Goal: Task Accomplishment & Management: Manage account settings

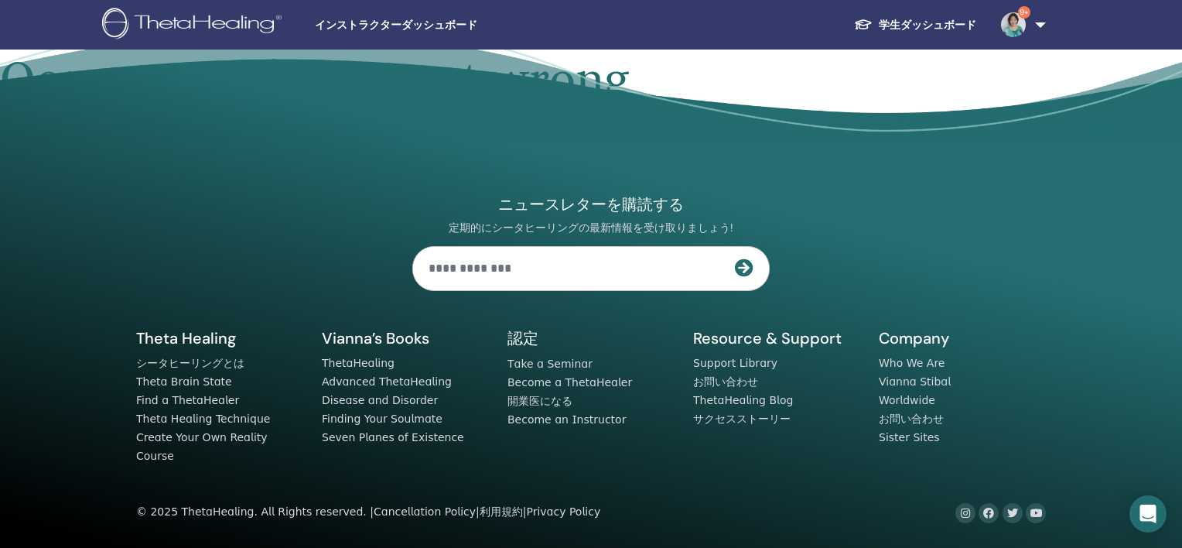
click at [909, 25] on link "学生ダッシュボード" at bounding box center [915, 25] width 147 height 29
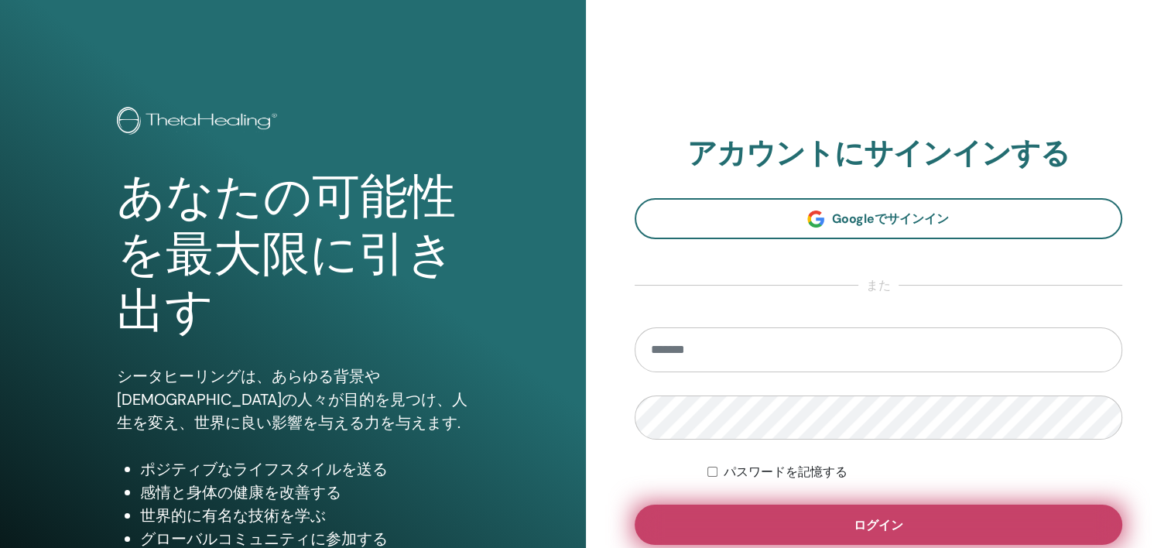
type input "**********"
click at [971, 532] on button "ログイン" at bounding box center [878, 524] width 488 height 40
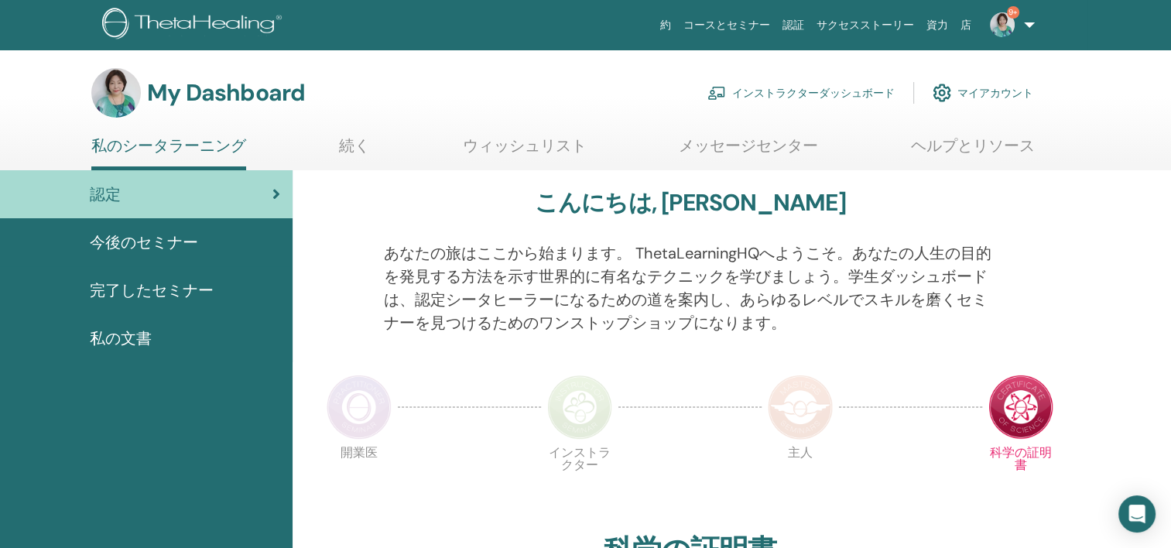
click at [829, 92] on link "インストラクターダッシュボード" at bounding box center [800, 93] width 187 height 34
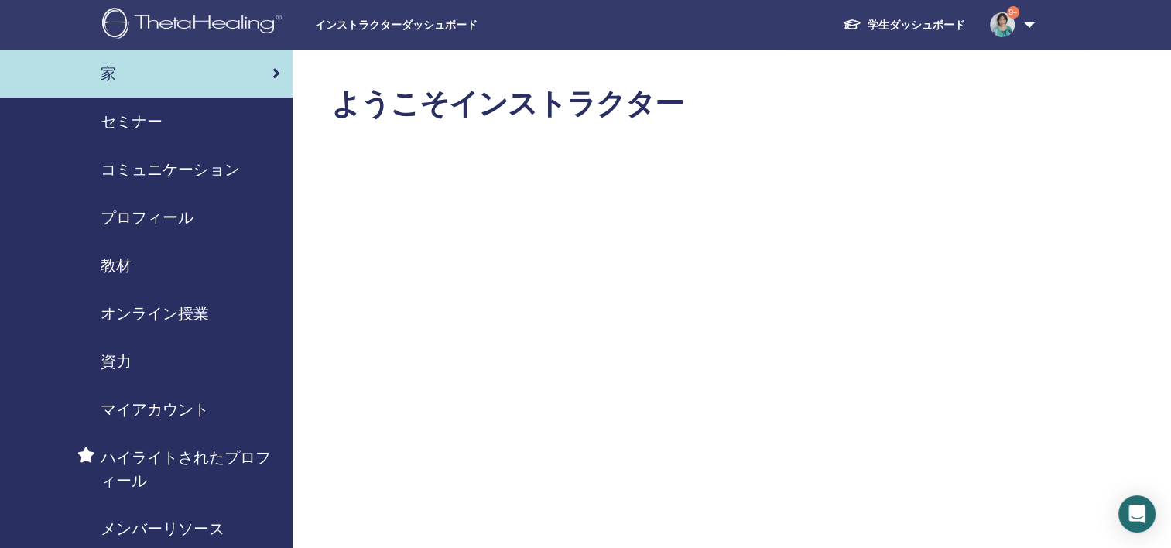
click at [894, 25] on link "学生ダッシュボード" at bounding box center [903, 25] width 147 height 29
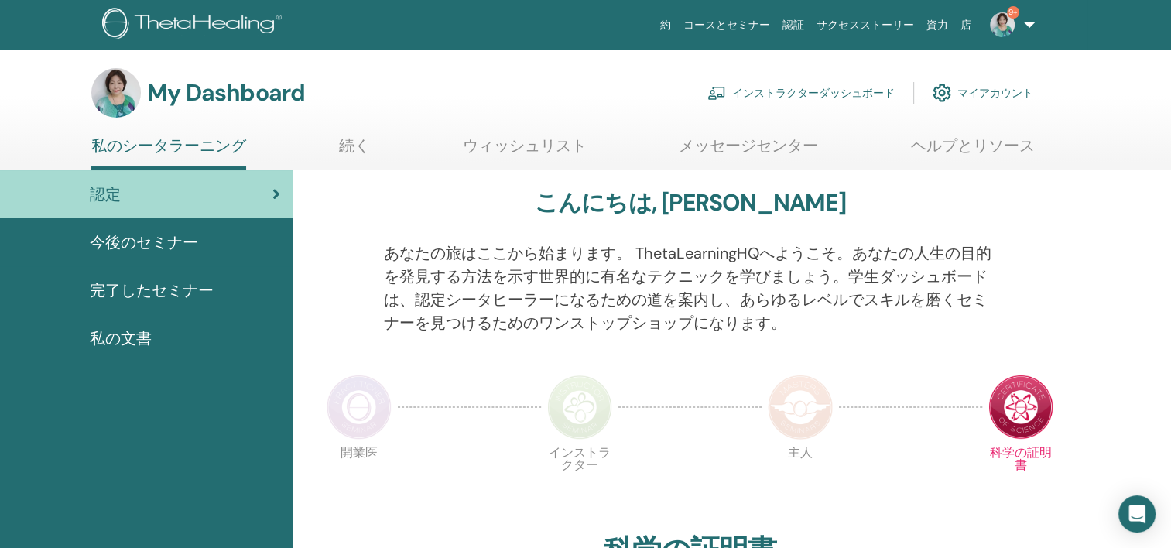
click at [839, 93] on link "インストラクターダッシュボード" at bounding box center [800, 93] width 187 height 34
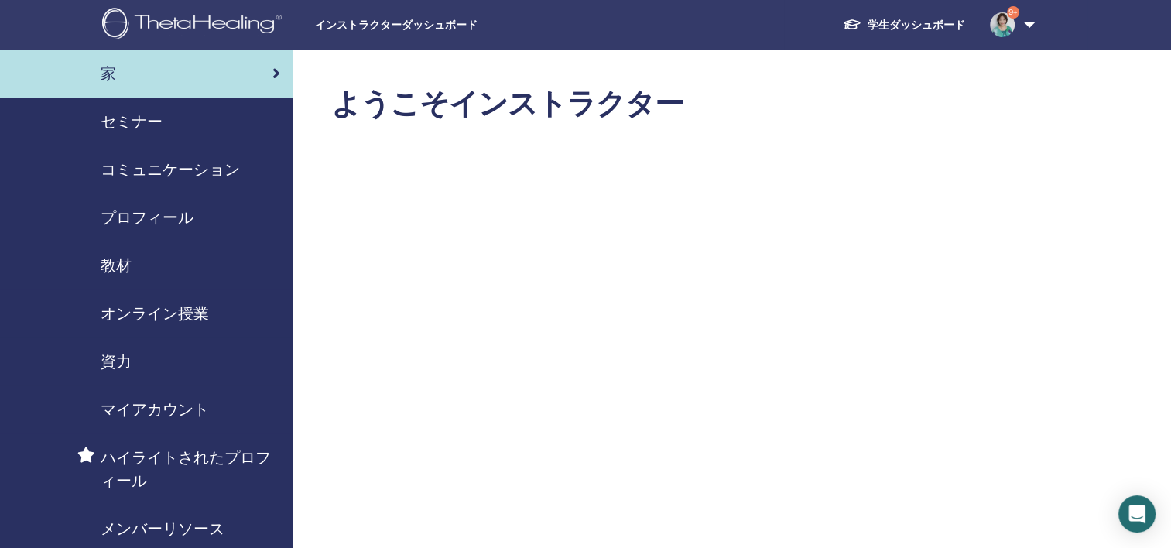
click at [146, 121] on span "セミナー" at bounding box center [132, 121] width 62 height 23
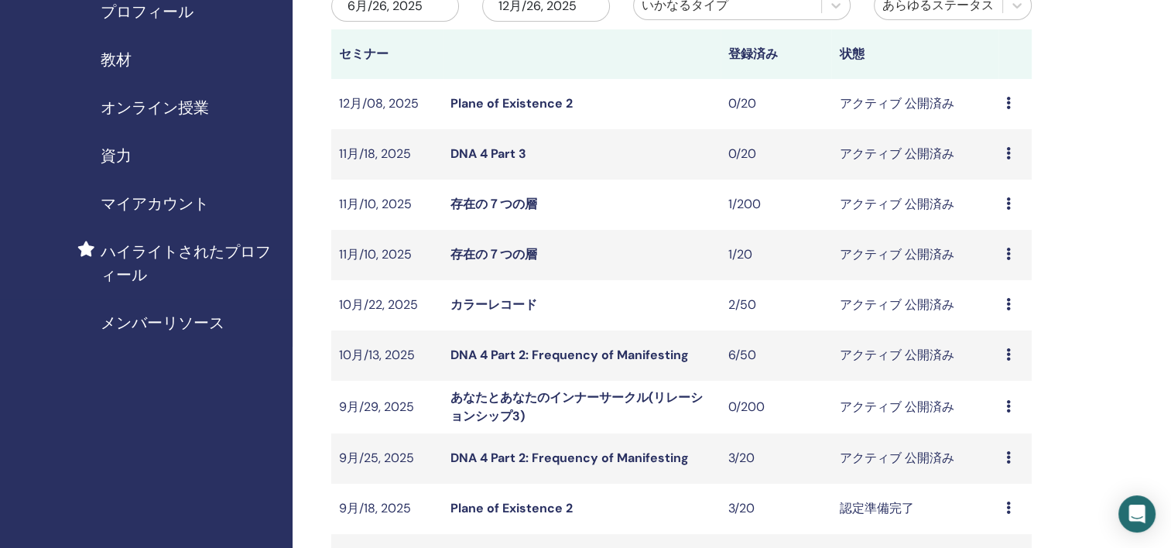
scroll to position [155, 0]
